Goal: Task Accomplishment & Management: Use online tool/utility

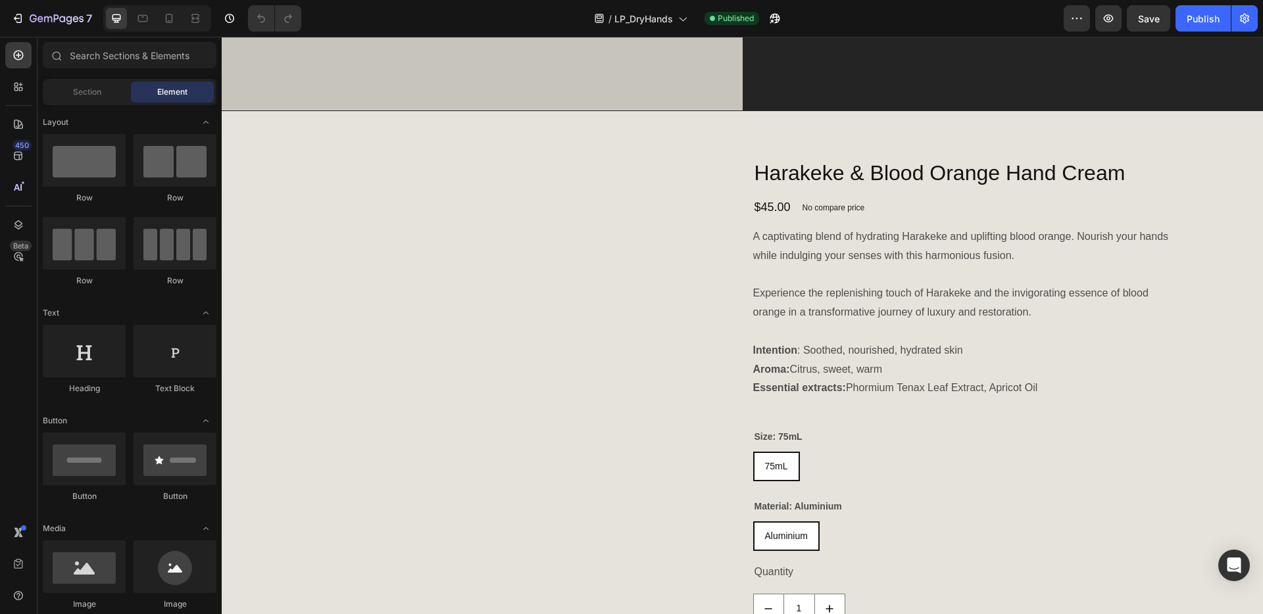
scroll to position [741, 0]
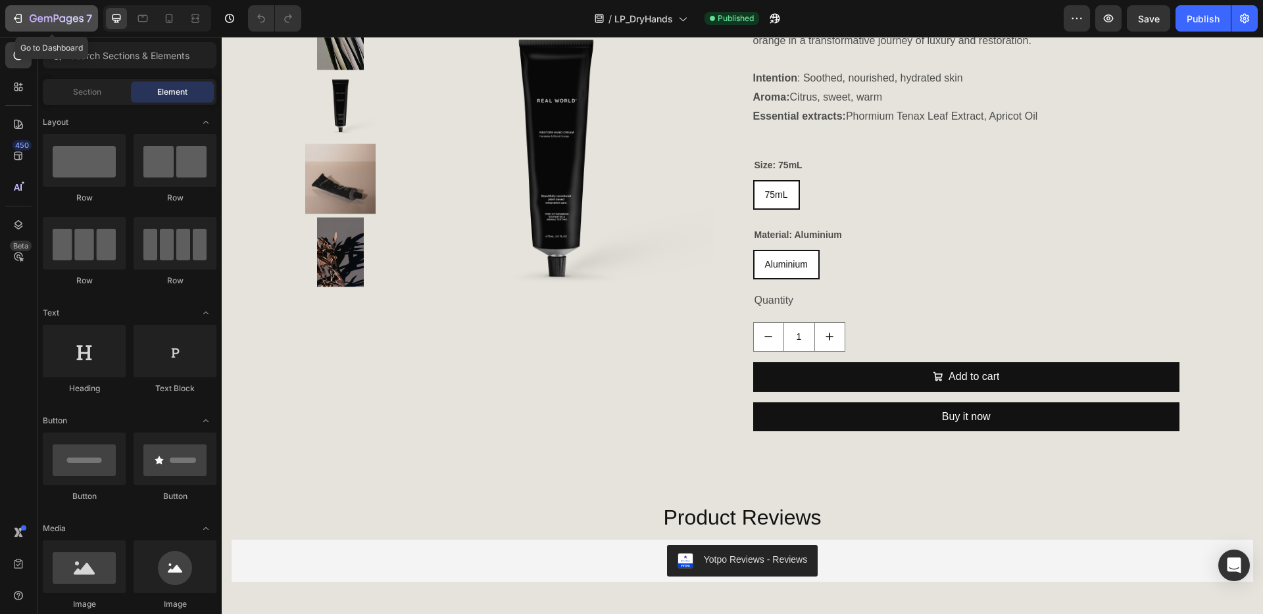
click at [16, 15] on icon "button" at bounding box center [19, 18] width 6 height 9
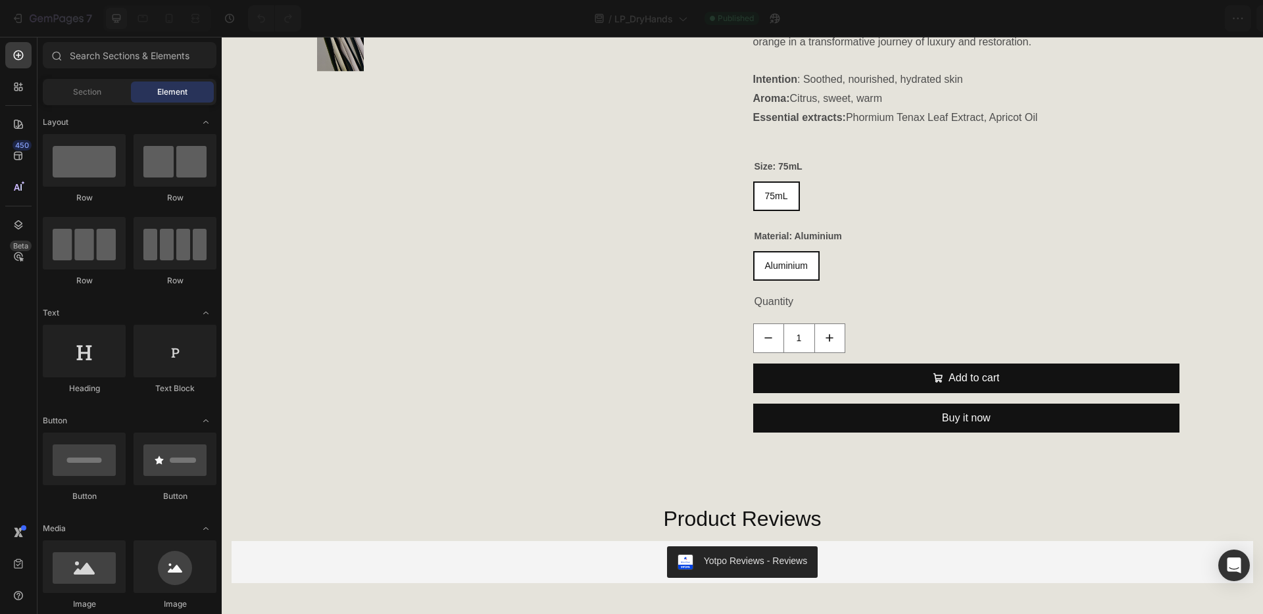
scroll to position [739, 0]
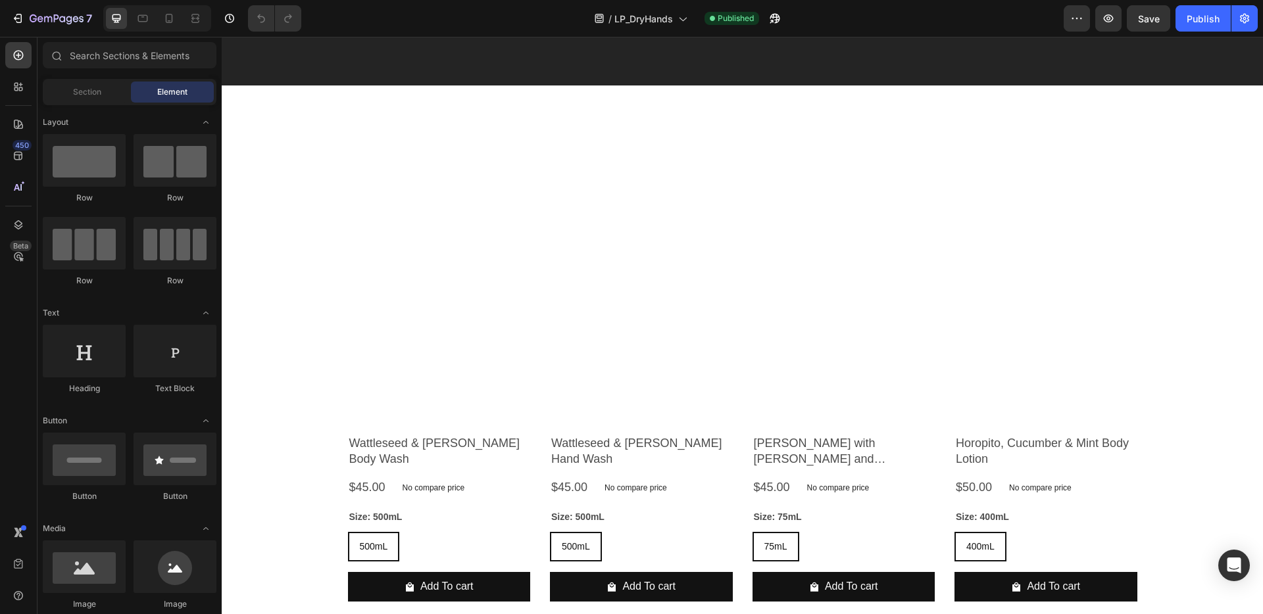
scroll to position [2828, 0]
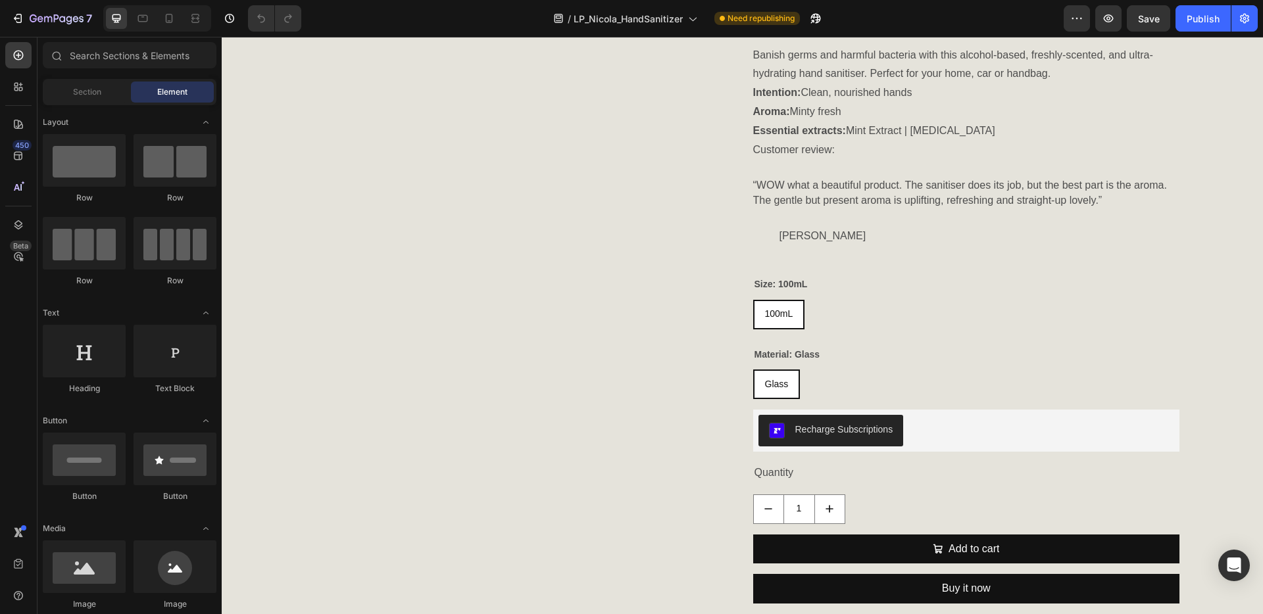
scroll to position [652, 0]
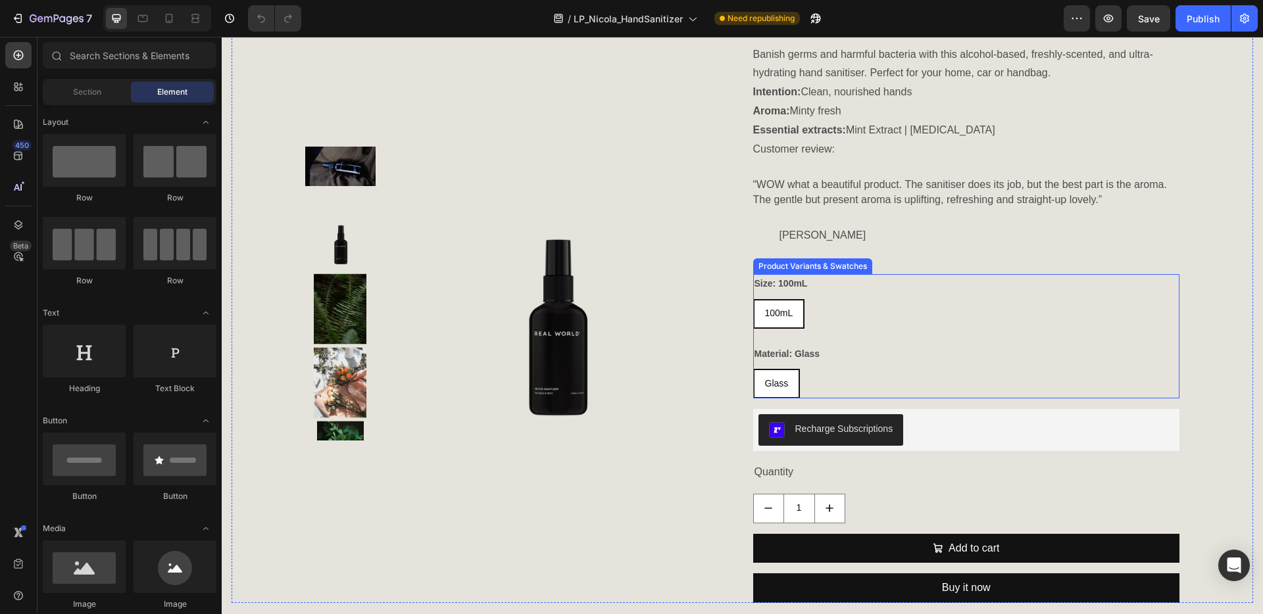
click at [820, 270] on div "Product Variants & Swatches" at bounding box center [812, 266] width 119 height 16
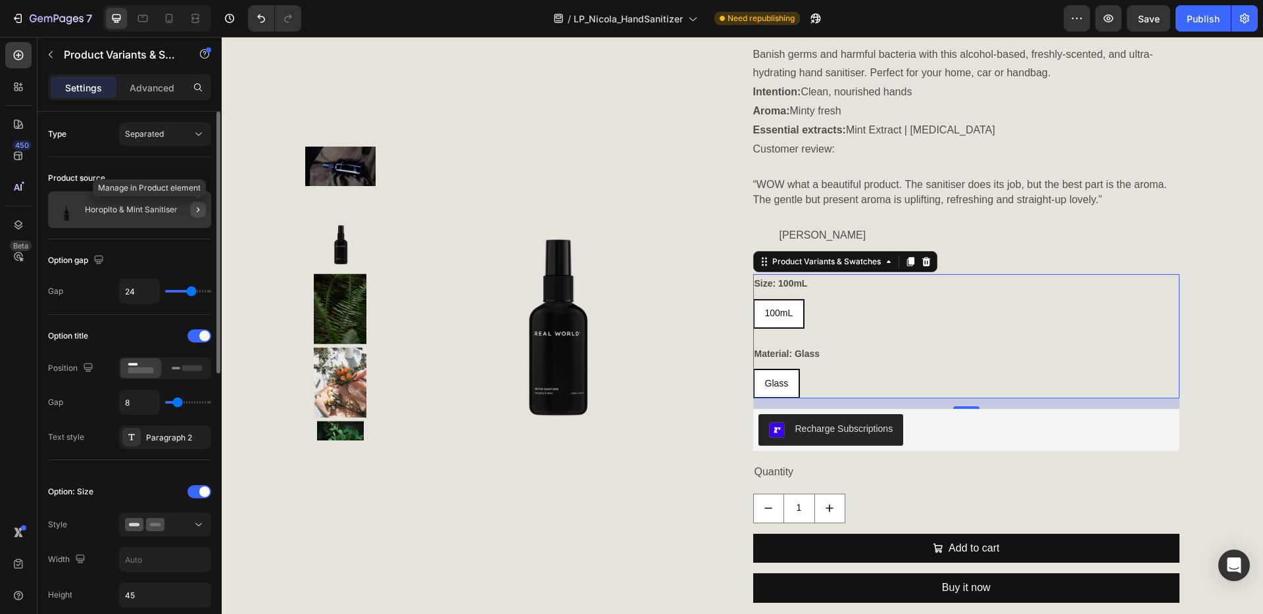
click at [197, 210] on icon "button" at bounding box center [198, 210] width 11 height 11
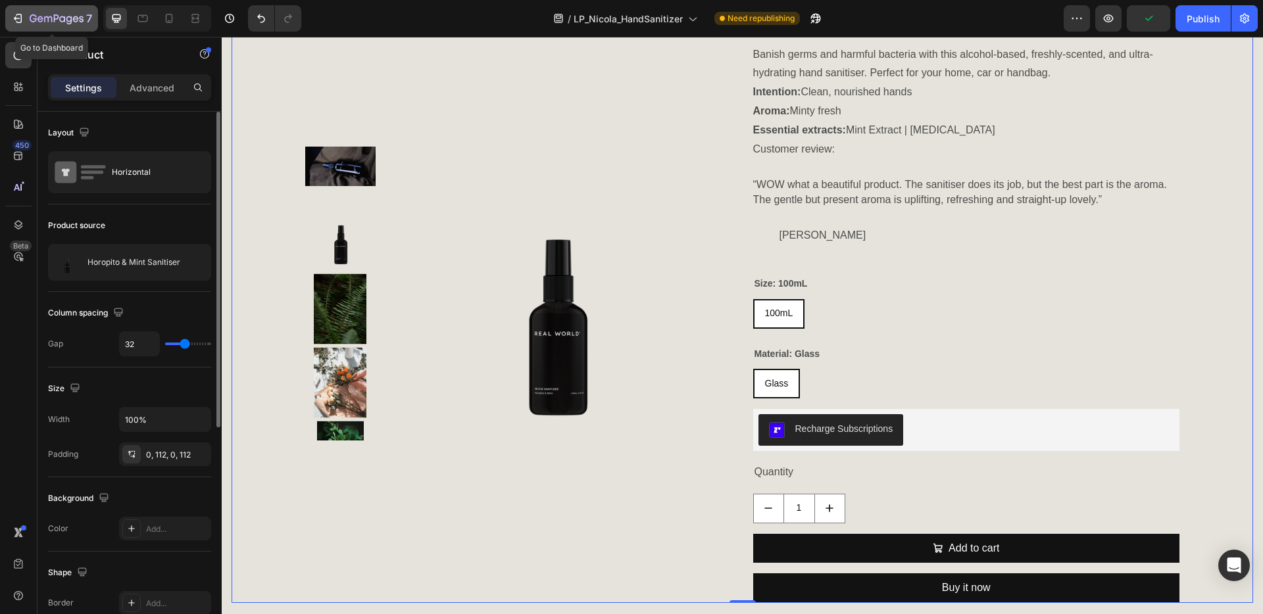
click at [12, 14] on icon "button" at bounding box center [17, 18] width 13 height 13
